Goal: Task Accomplishment & Management: Complete application form

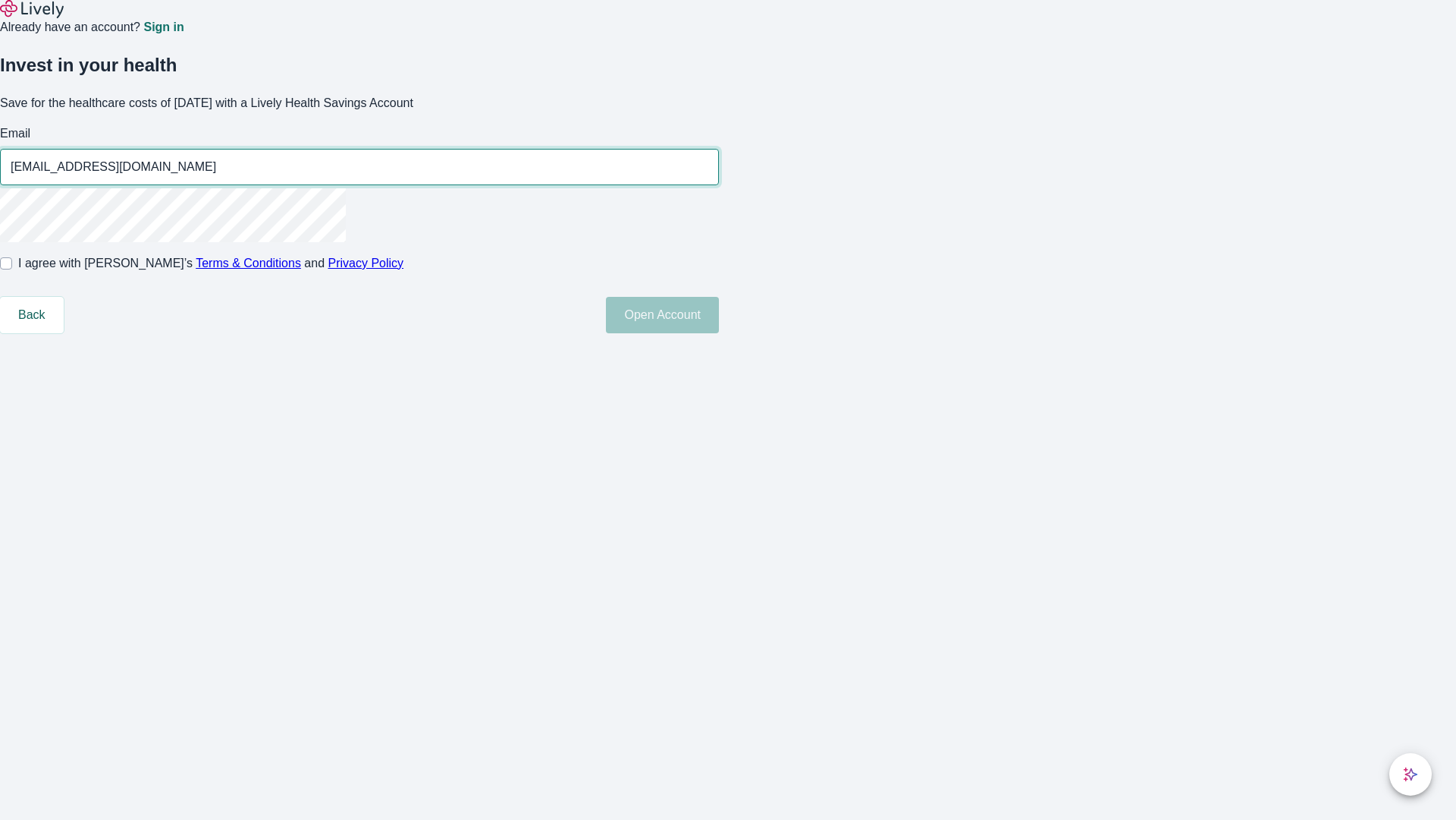
type input "Santa.Kohler15250815051325@yahoo.com"
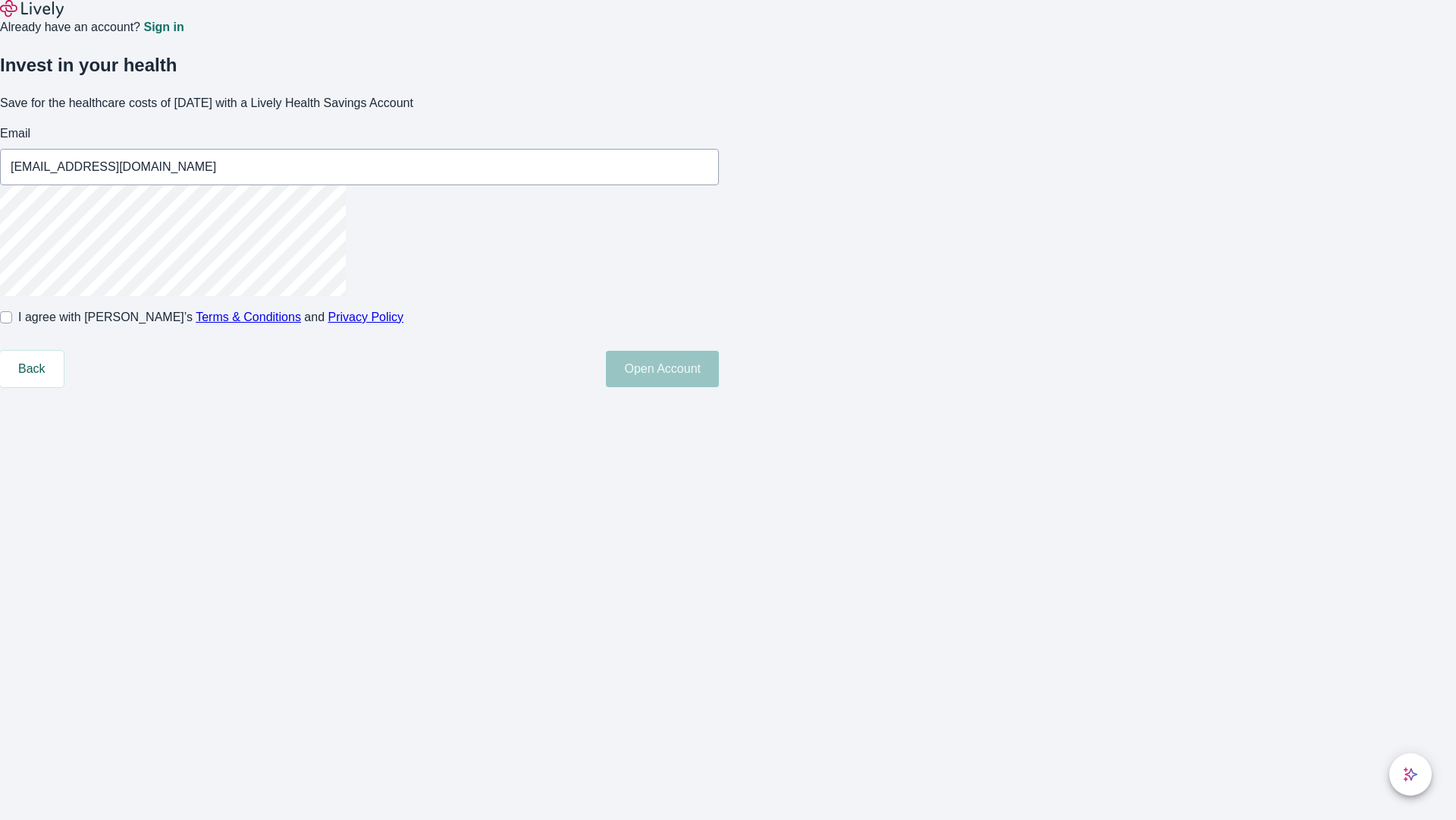
click at [12, 323] on input "I agree with Lively’s Terms & Conditions and Privacy Policy" at bounding box center [6, 317] width 12 height 12
checkbox input "true"
click at [719, 387] on button "Open Account" at bounding box center [662, 369] width 113 height 37
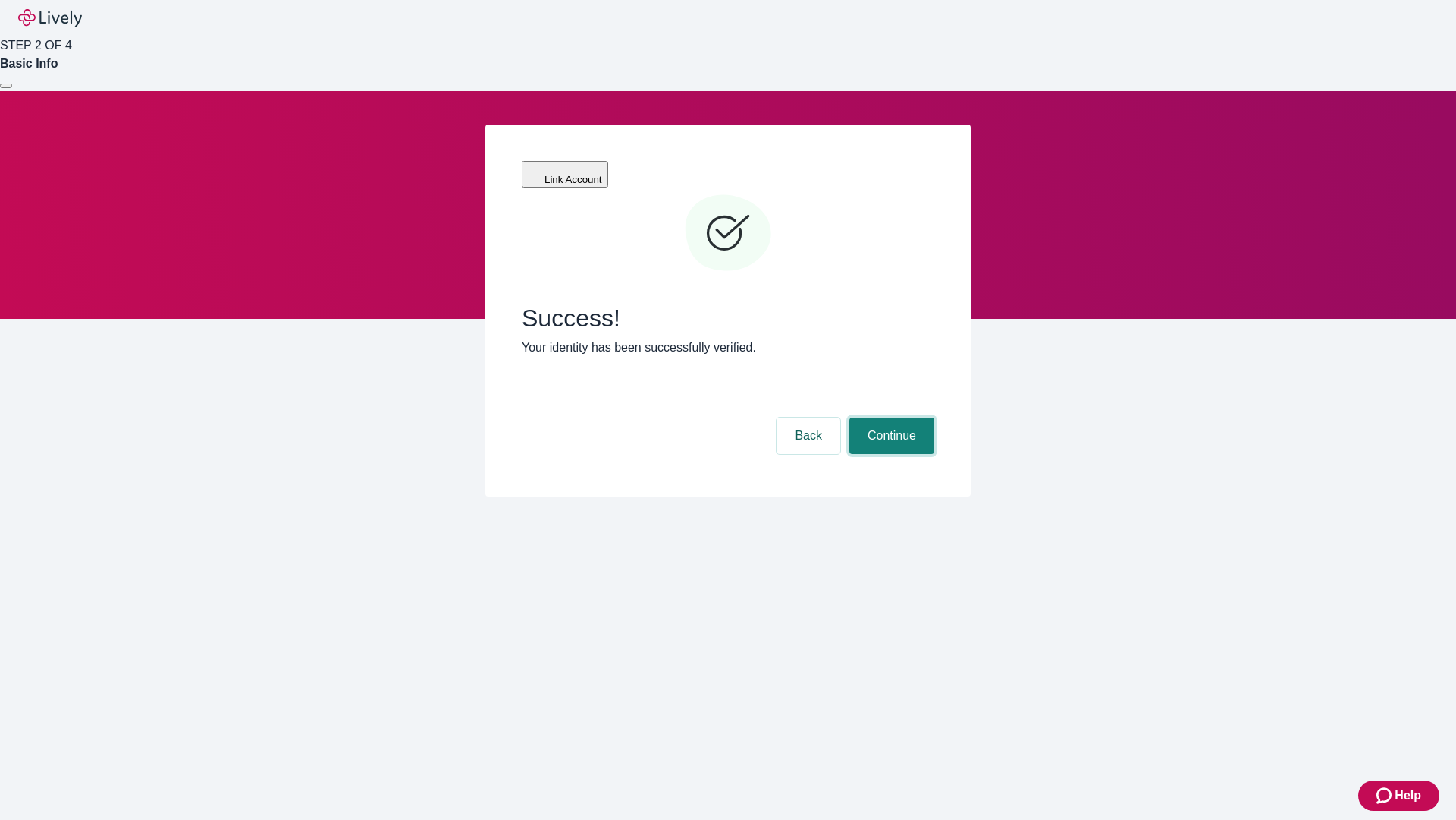
click at [889, 417] on button "Continue" at bounding box center [892, 435] width 85 height 37
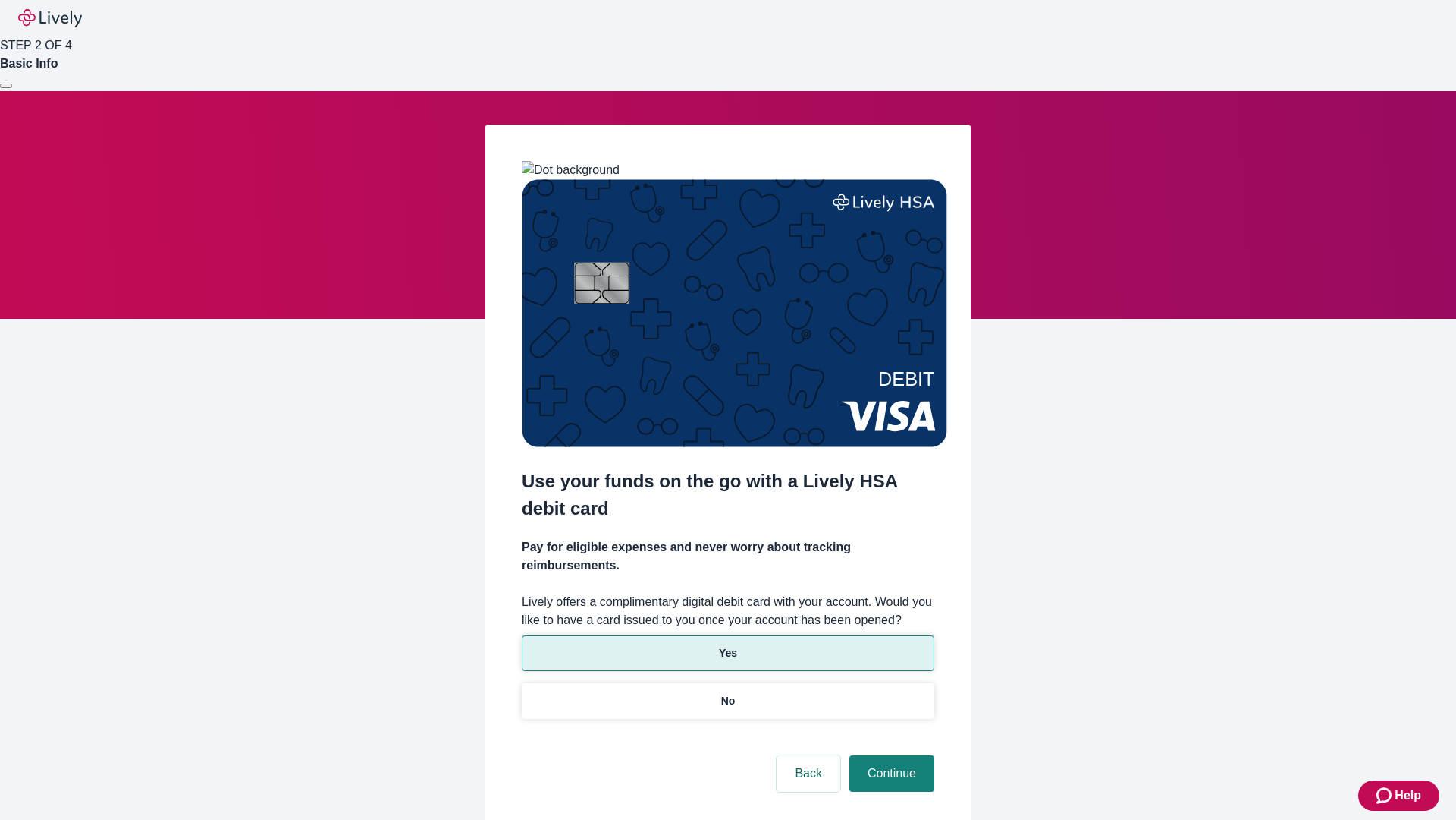
click at [727, 645] on p "Yes" at bounding box center [728, 653] width 18 height 16
click at [889, 755] on button "Continue" at bounding box center [892, 773] width 85 height 37
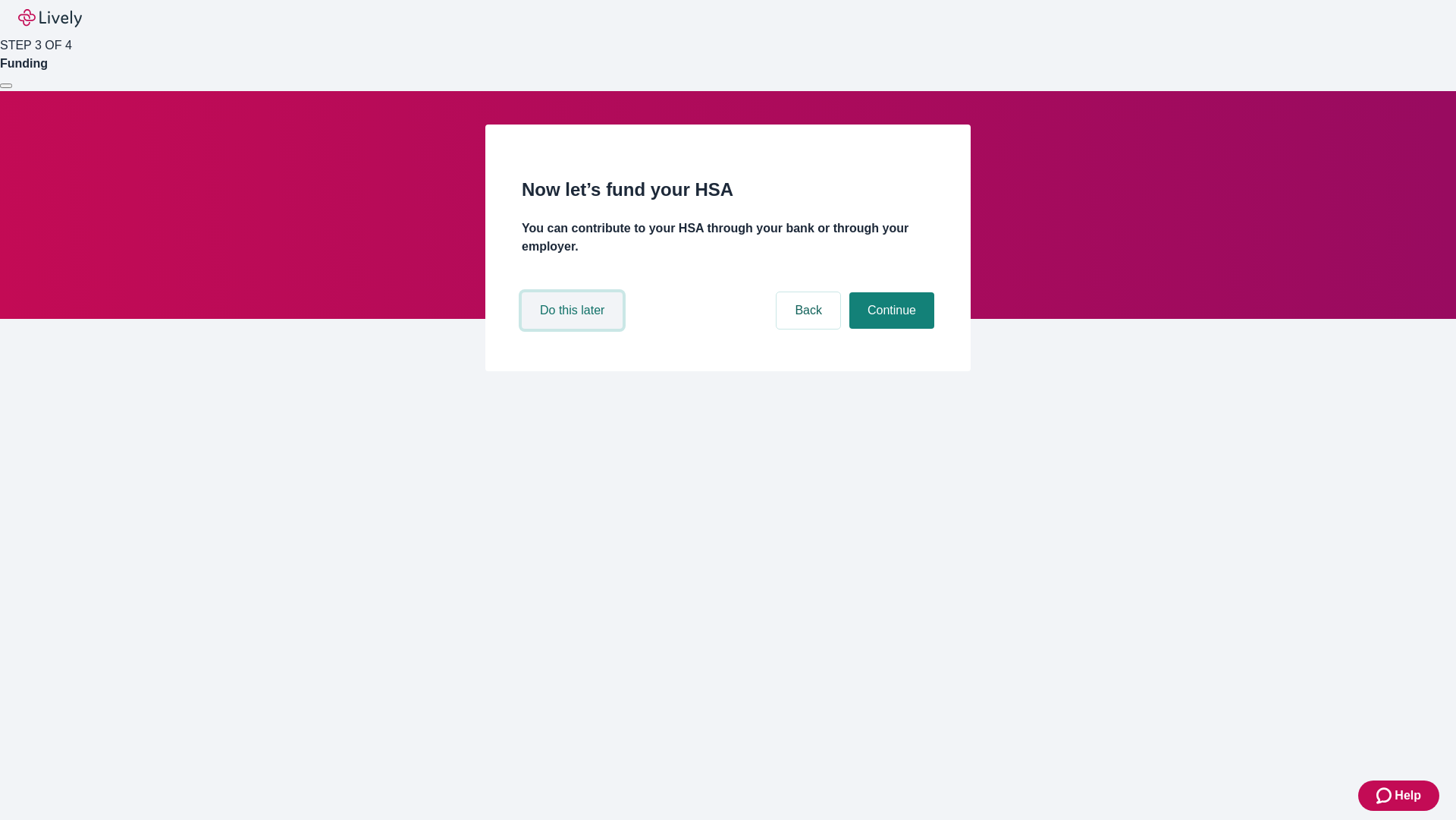
click at [574, 329] on button "Do this later" at bounding box center [572, 311] width 101 height 37
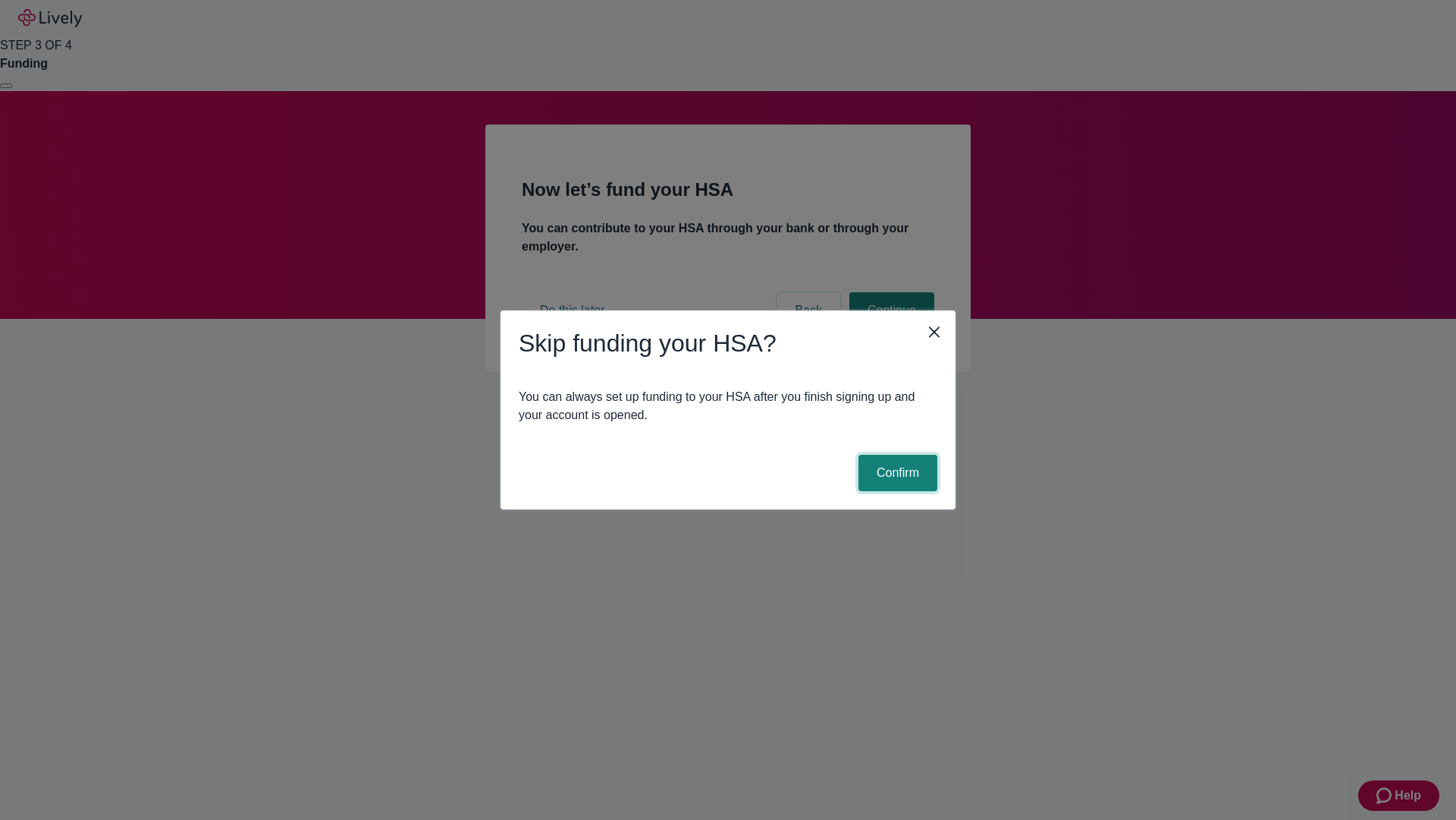
click at [896, 473] on button "Confirm" at bounding box center [898, 473] width 79 height 37
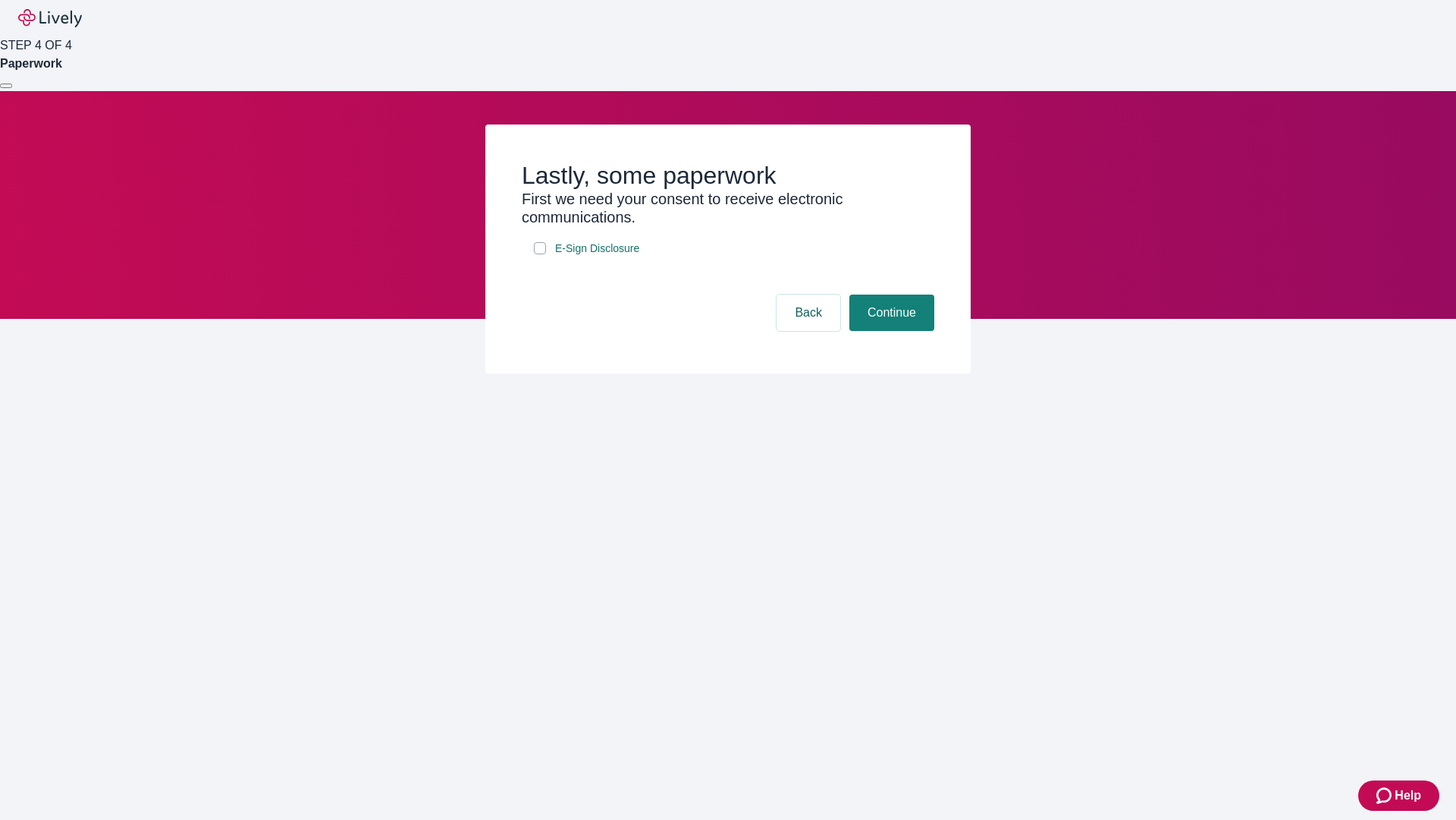
click at [540, 254] on input "E-Sign Disclosure" at bounding box center [540, 248] width 12 height 12
checkbox input "true"
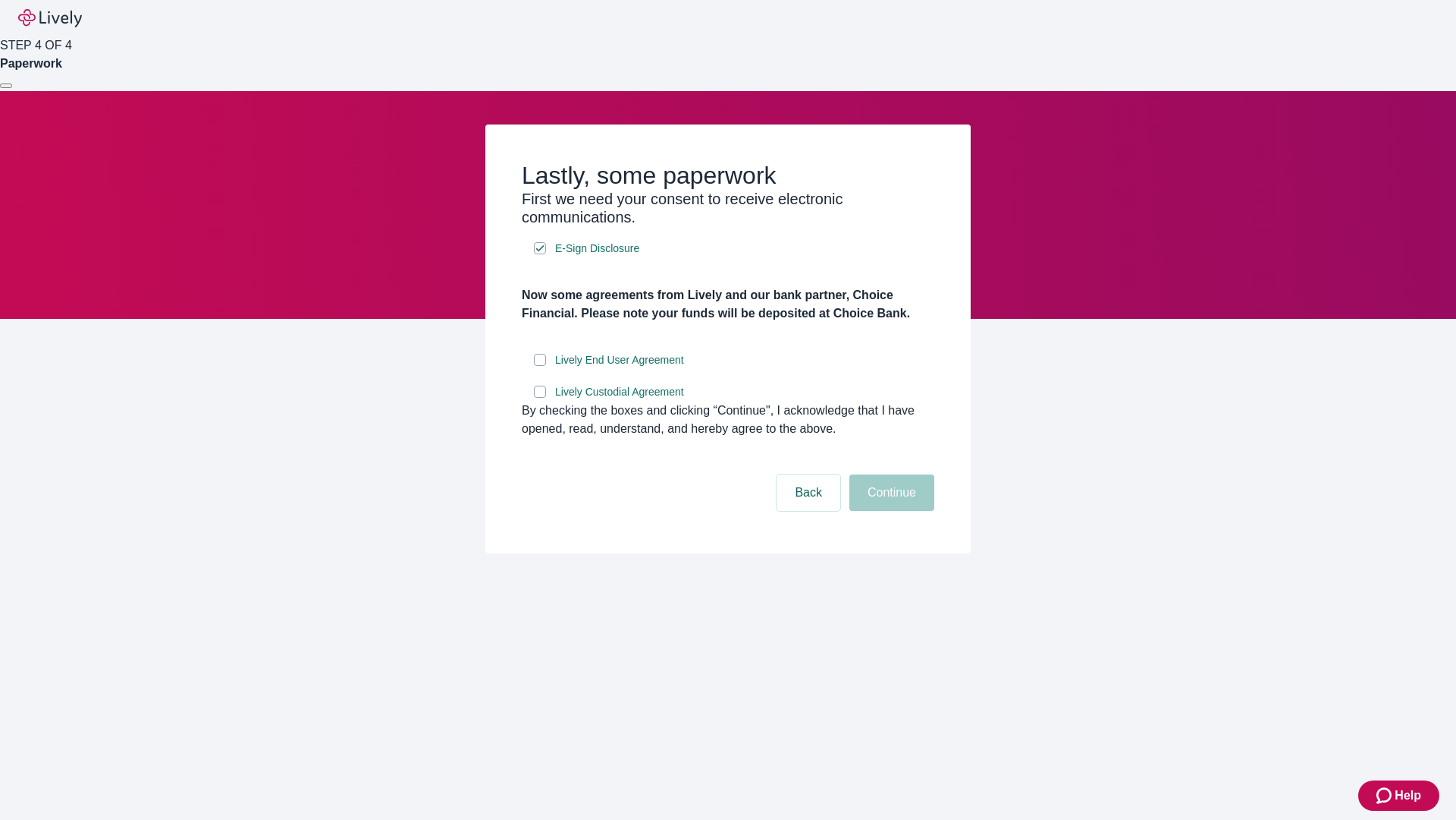
click at [540, 365] on input "Lively End User Agreement" at bounding box center [540, 360] width 12 height 12
checkbox input "true"
click at [540, 398] on input "Lively Custodial Agreement" at bounding box center [540, 391] width 12 height 12
checkbox input "true"
click at [889, 511] on button "Continue" at bounding box center [892, 493] width 85 height 37
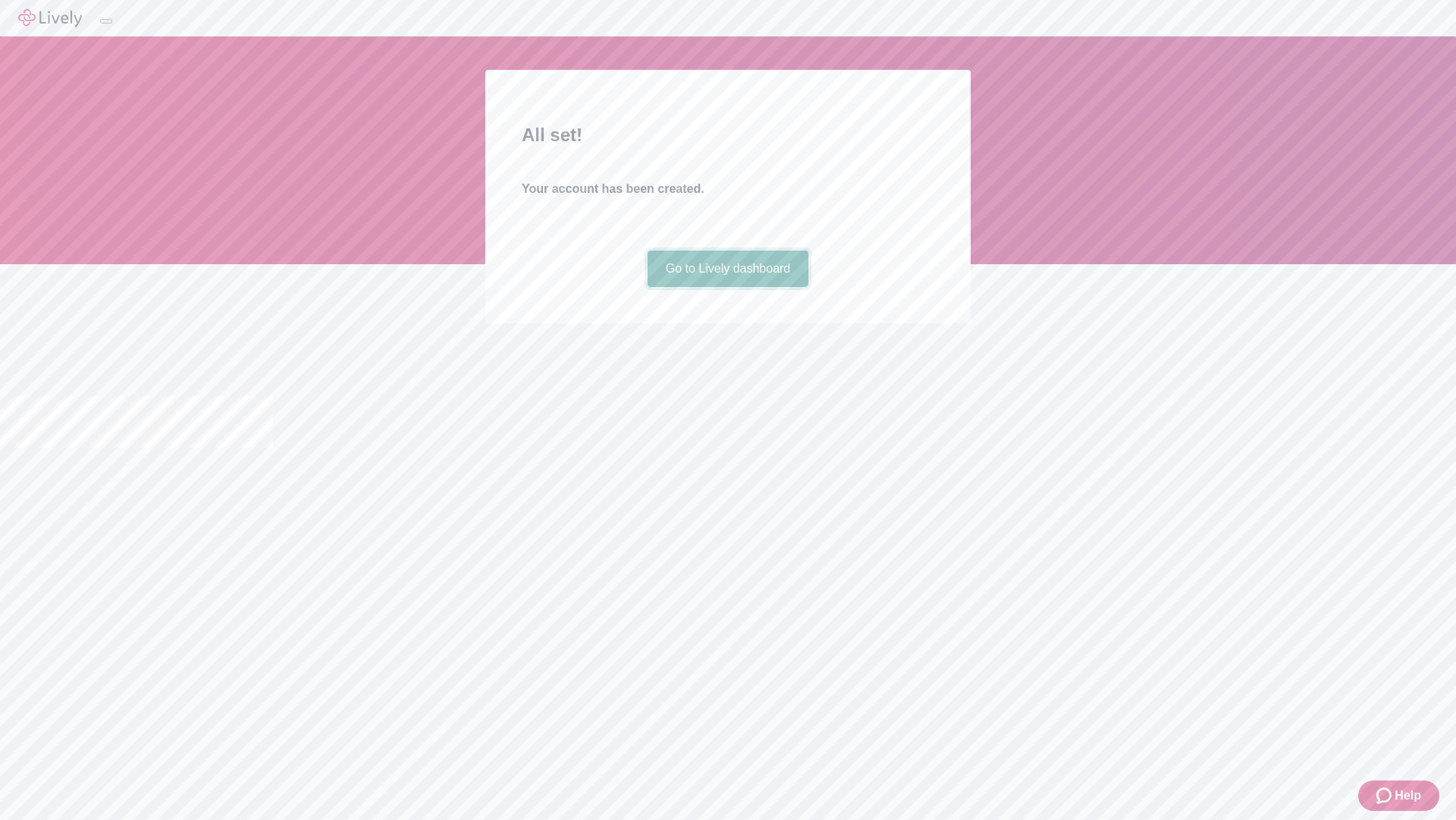
click at [727, 287] on link "Go to Lively dashboard" at bounding box center [729, 269] width 161 height 37
